Goal: Transaction & Acquisition: Book appointment/travel/reservation

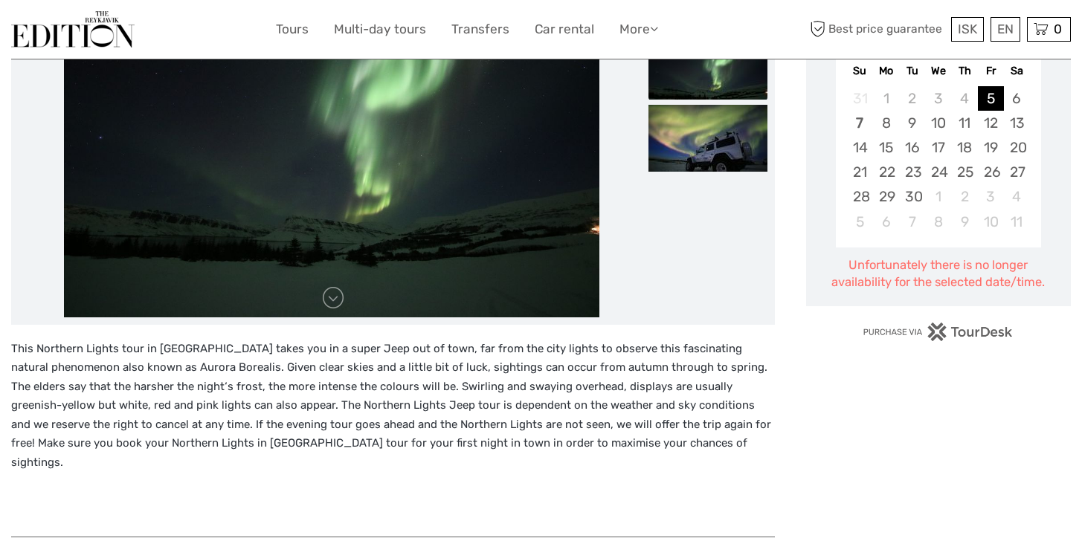
scroll to position [280, 0]
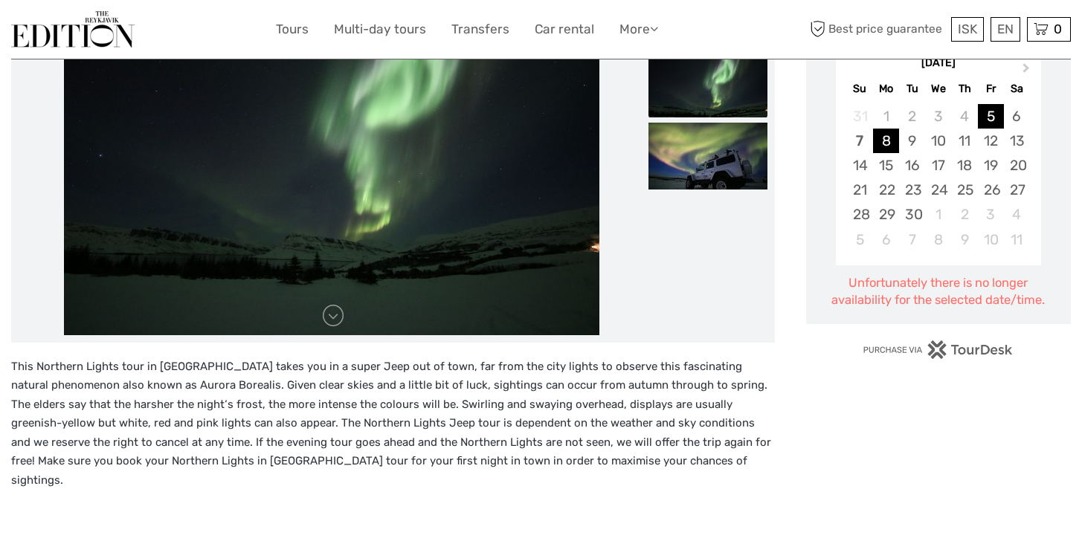
click at [878, 134] on div "8" at bounding box center [886, 141] width 26 height 25
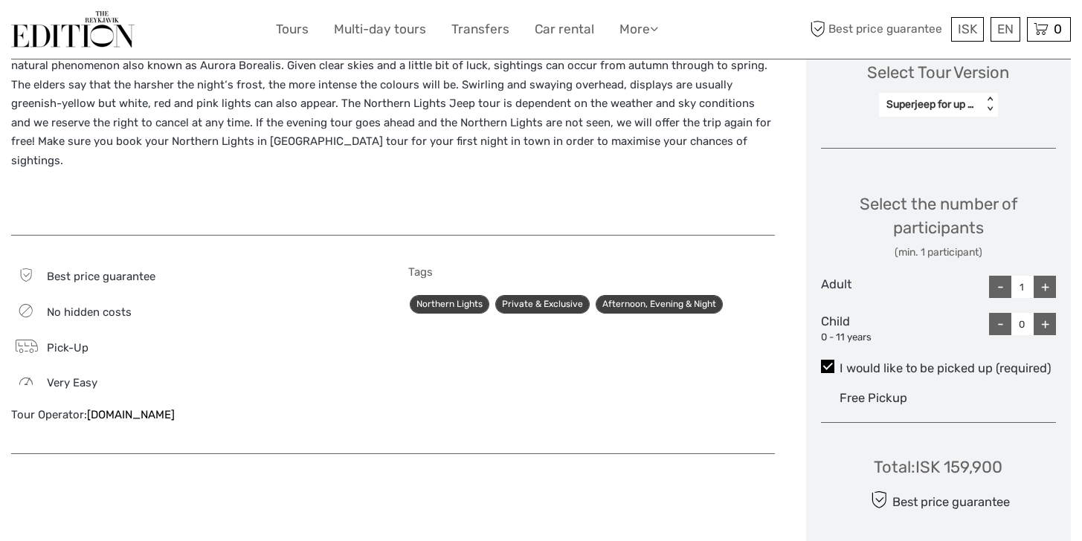
scroll to position [604, 0]
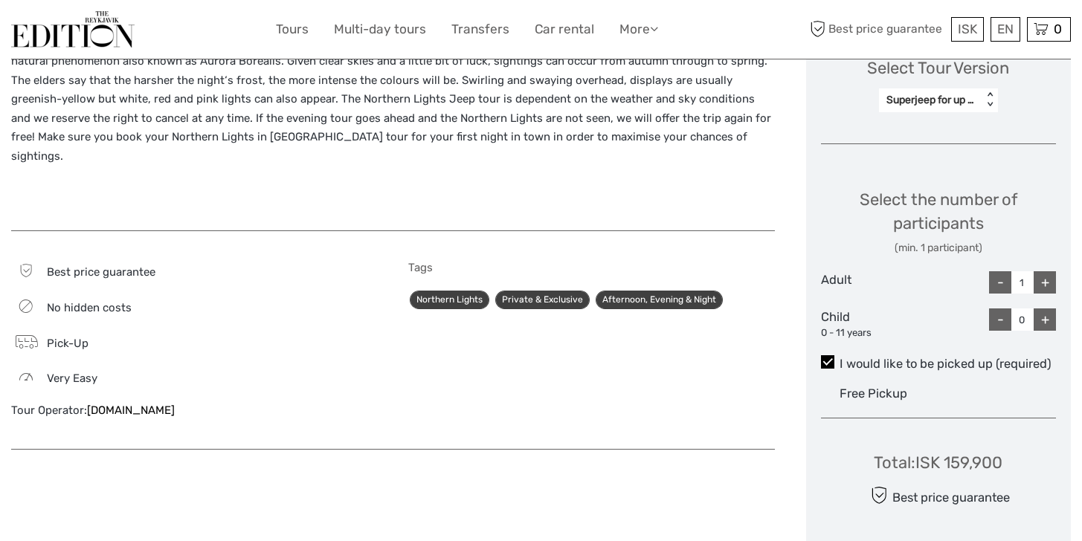
click at [1039, 280] on div "+" at bounding box center [1045, 282] width 22 height 22
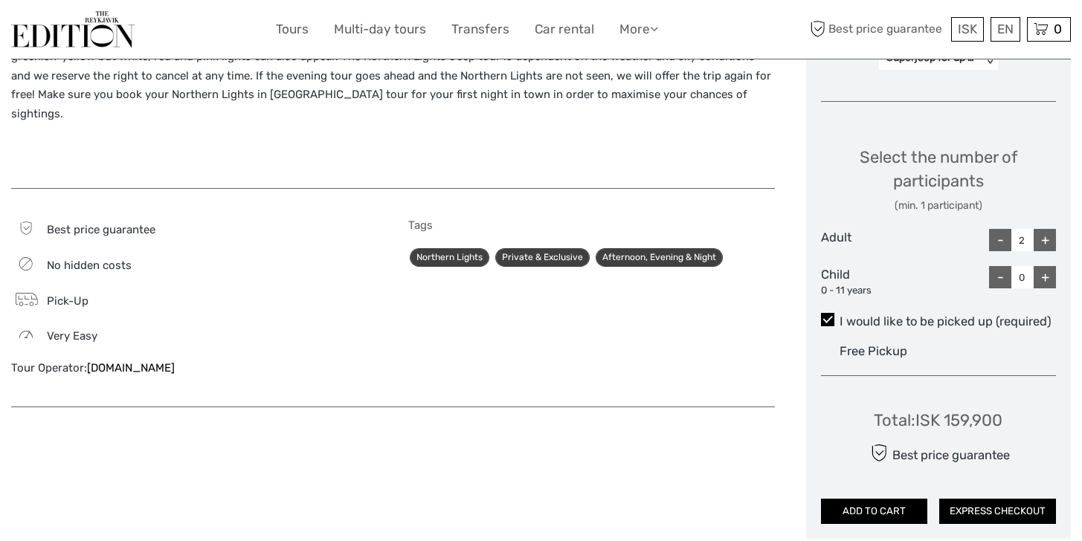
scroll to position [652, 0]
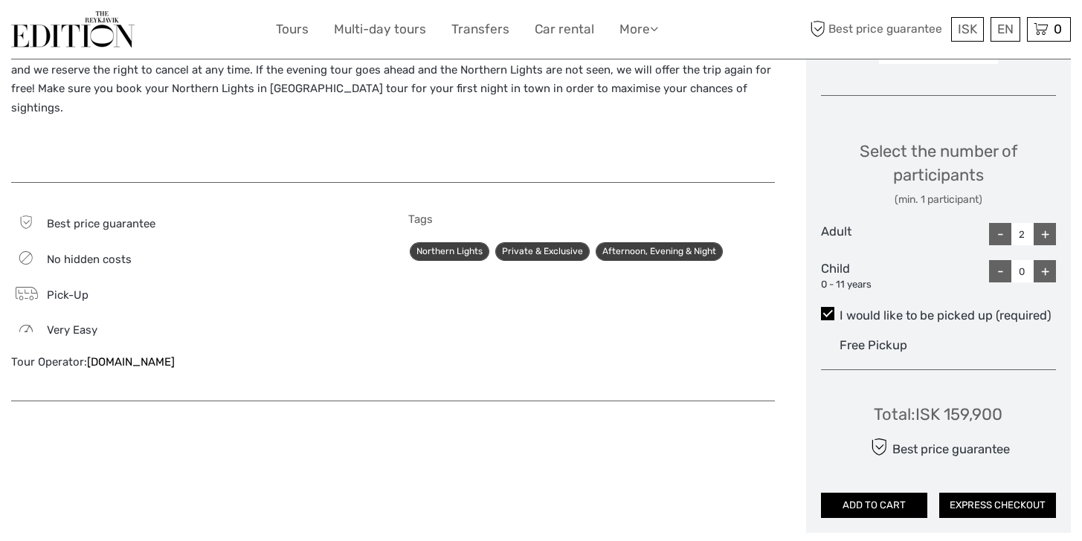
click at [993, 239] on div "-" at bounding box center [1000, 234] width 22 height 22
click at [940, 318] on label "I would like to be picked up (required)" at bounding box center [938, 316] width 235 height 18
click at [840, 310] on input "I would like to be picked up (required)" at bounding box center [840, 310] width 0 height 0
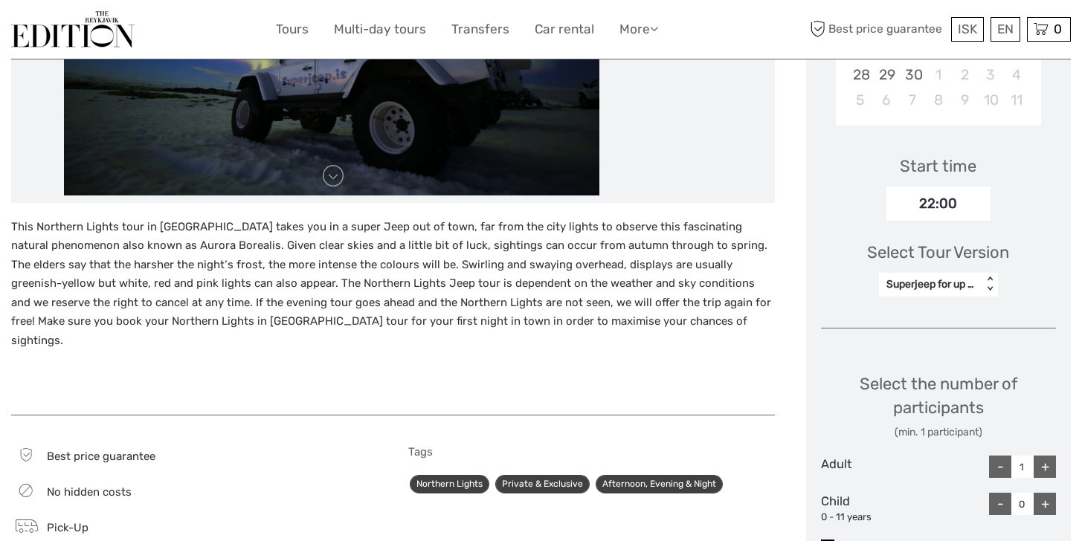
scroll to position [416, 0]
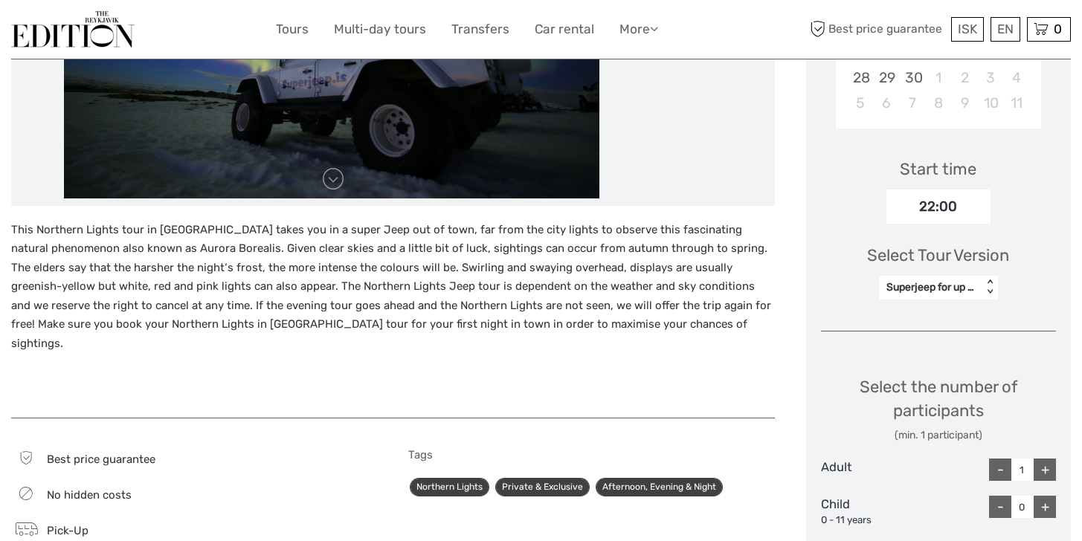
click at [921, 288] on div "Superjeep for up to 6 persons" at bounding box center [930, 287] width 88 height 15
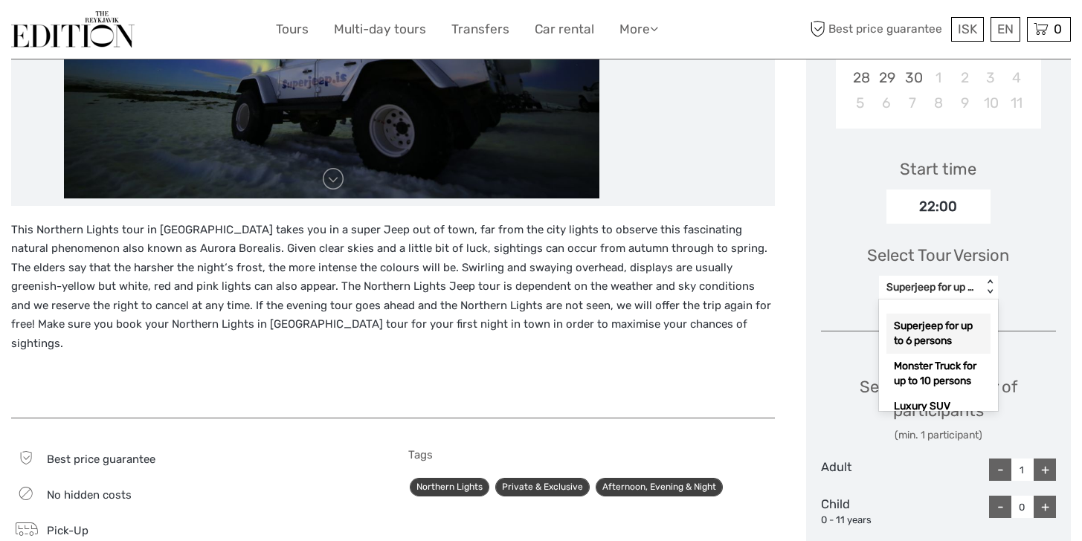
click at [928, 328] on div "Superjeep for up to 6 persons" at bounding box center [938, 334] width 104 height 40
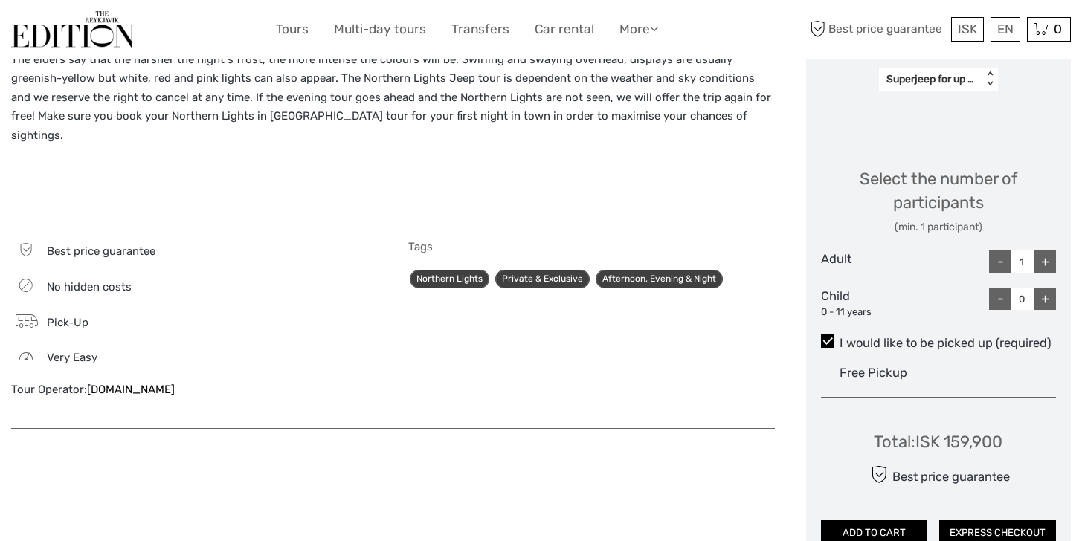
scroll to position [636, 0]
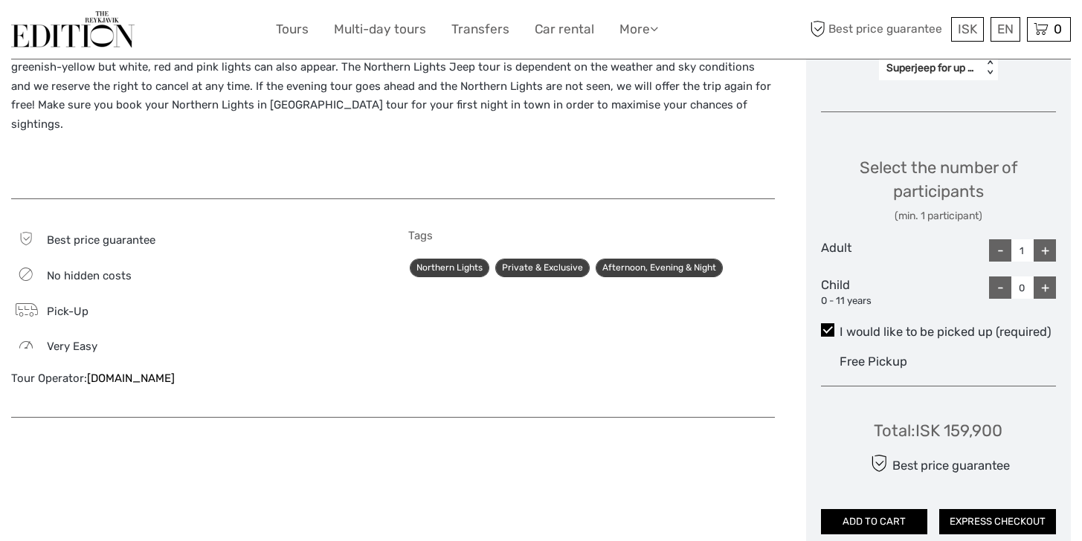
click at [1040, 250] on div "+" at bounding box center [1045, 250] width 22 height 22
type input "2"
click at [956, 277] on div at bounding box center [938, 292] width 78 height 31
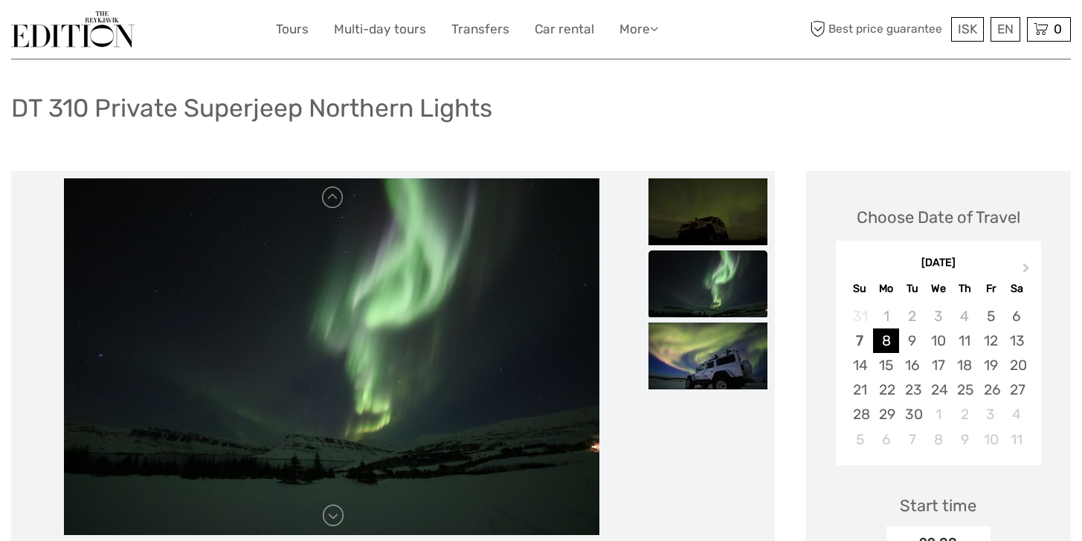
scroll to position [0, 0]
